Goal: Feedback & Contribution: Submit feedback/report problem

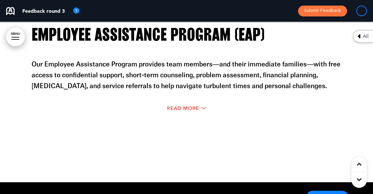
scroll to position [11147, 0]
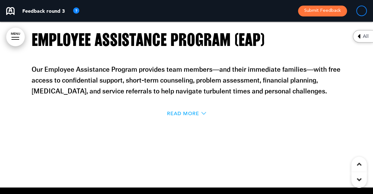
click at [186, 111] on span "Read More" at bounding box center [183, 113] width 32 height 5
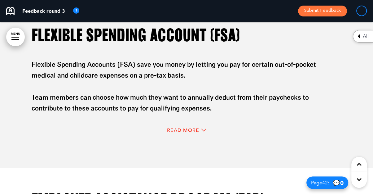
scroll to position [9671, 0]
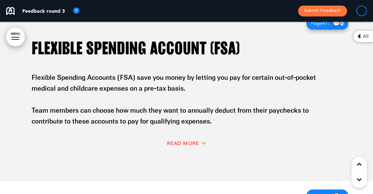
click at [183, 137] on div "Read More" at bounding box center [187, 143] width 310 height 13
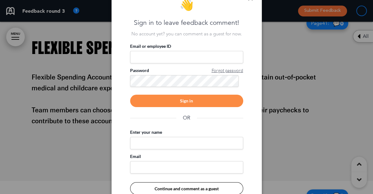
click at [216, 58] on input "Email or employee ID" at bounding box center [186, 57] width 113 height 12
type input "**********"
click at [210, 101] on div "Sign in" at bounding box center [186, 101] width 113 height 12
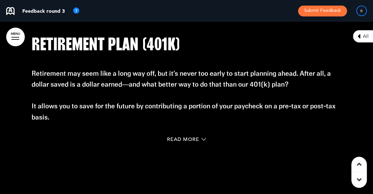
scroll to position [10693, 0]
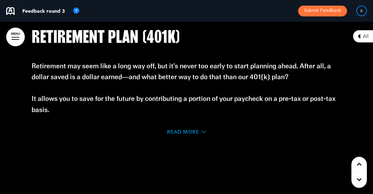
click at [183, 129] on span "Read More" at bounding box center [183, 131] width 32 height 5
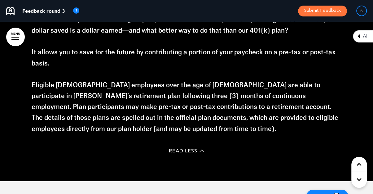
scroll to position [9551, 0]
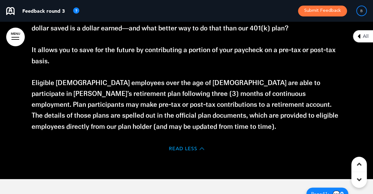
click at [184, 147] on span "Read Less" at bounding box center [183, 148] width 29 height 5
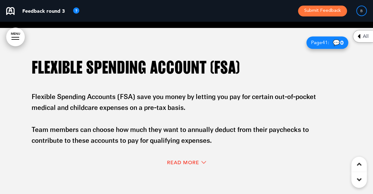
scroll to position [9652, 0]
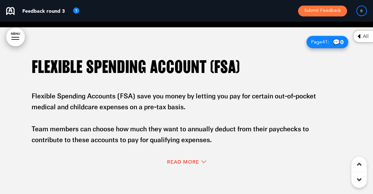
click at [185, 157] on div "Read More" at bounding box center [187, 162] width 310 height 13
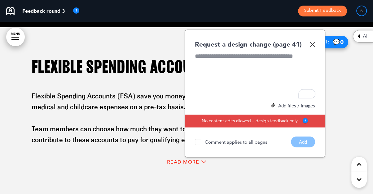
click at [314, 43] on img at bounding box center [312, 44] width 5 height 5
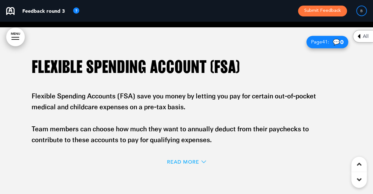
click at [178, 159] on span "Read More" at bounding box center [183, 161] width 32 height 5
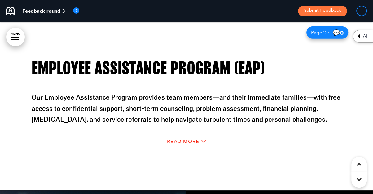
scroll to position [9938, 0]
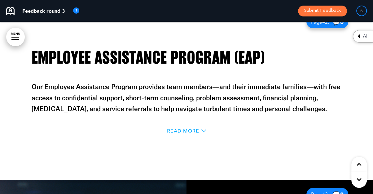
click at [180, 129] on span "Read More" at bounding box center [183, 130] width 32 height 5
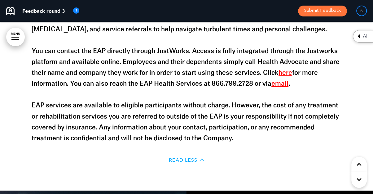
scroll to position [9997, 0]
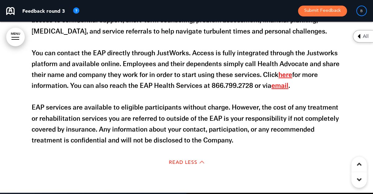
click at [281, 71] on link "here" at bounding box center [286, 74] width 14 height 7
click at [302, 70] on p "You can contact the EAP directly through JustWorks. Access is fully integrated …" at bounding box center [187, 70] width 310 height 44
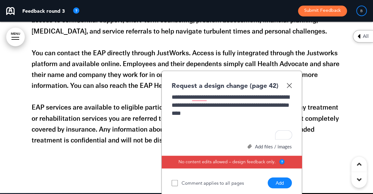
click at [280, 183] on button "Add" at bounding box center [280, 182] width 24 height 11
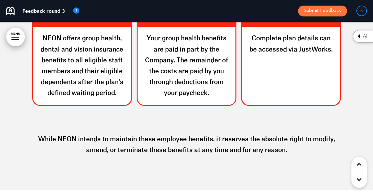
scroll to position [9157, 0]
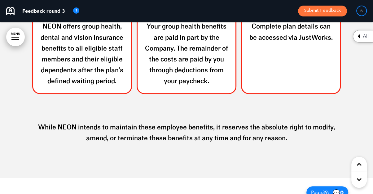
click at [292, 134] on p "While NEON intends to maintain these employee benefits, it reserves the absolut…" at bounding box center [187, 127] width 310 height 33
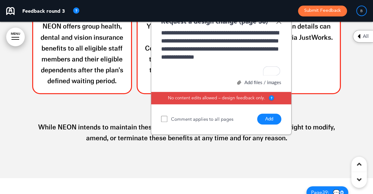
scroll to position [10, 0]
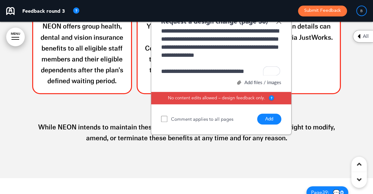
click at [267, 120] on button "Add" at bounding box center [269, 119] width 24 height 11
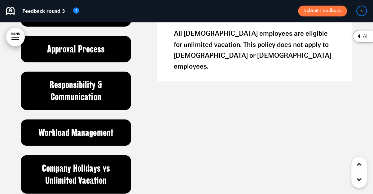
scroll to position [11402, 0]
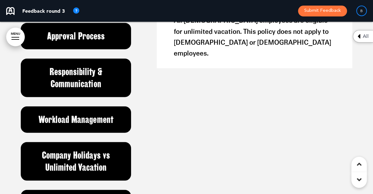
click at [105, 116] on h6 "Workload Management" at bounding box center [76, 120] width 96 height 12
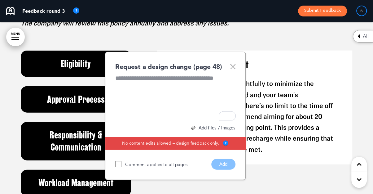
scroll to position [11315, 0]
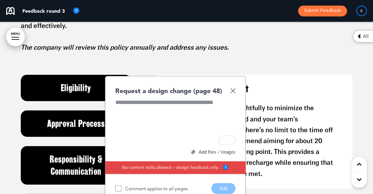
click at [232, 90] on img at bounding box center [232, 90] width 5 height 5
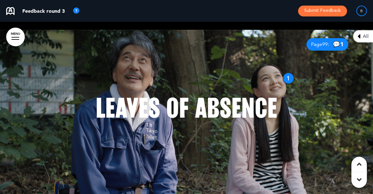
scroll to position [12059, 0]
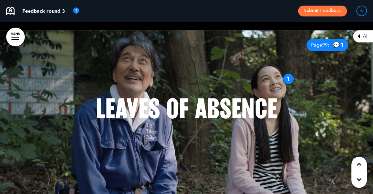
click at [288, 79] on div "1" at bounding box center [288, 78] width 11 height 11
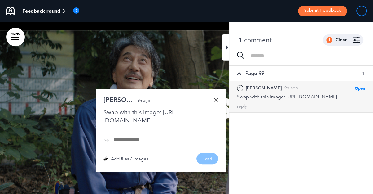
drag, startPoint x: 263, startPoint y: 111, endPoint x: 253, endPoint y: 104, distance: 12.0
click at [253, 100] on div "Swap with this image: [URL][DOMAIN_NAME]" at bounding box center [301, 96] width 128 height 7
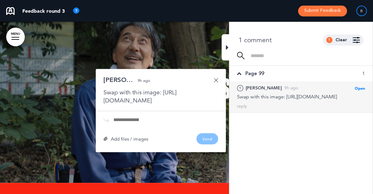
scroll to position [12080, 0]
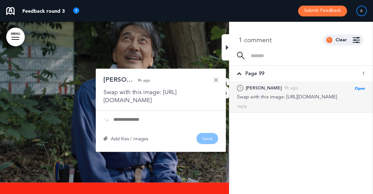
copy div "[URL][DOMAIN_NAME]"
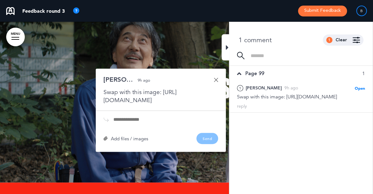
click at [168, 41] on div at bounding box center [186, 96] width 373 height 172
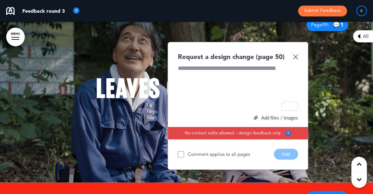
click at [297, 56] on img at bounding box center [295, 56] width 5 height 5
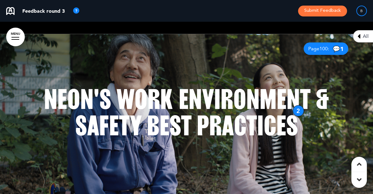
scroll to position [16138, 0]
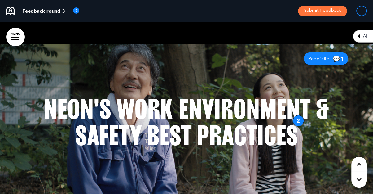
click at [299, 122] on div "2" at bounding box center [298, 120] width 11 height 11
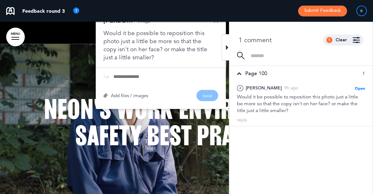
click at [66, 77] on div "NEON's Work Environment & Safety Best Practices" at bounding box center [187, 130] width 310 height 115
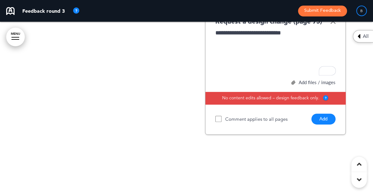
scroll to position [18063, 0]
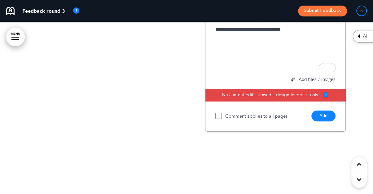
click at [327, 110] on button "Add" at bounding box center [324, 115] width 24 height 11
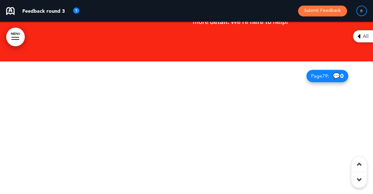
scroll to position [19170, 0]
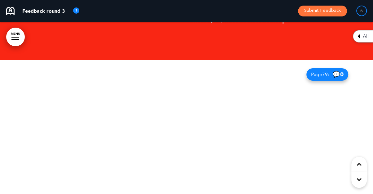
click at [248, 137] on div at bounding box center [186, 146] width 373 height 172
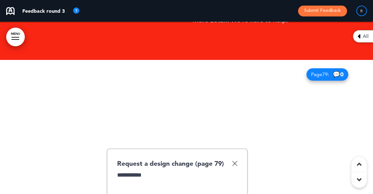
click at [275, 134] on div at bounding box center [186, 146] width 373 height 172
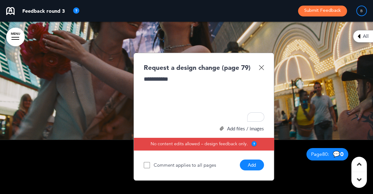
scroll to position [19261, 0]
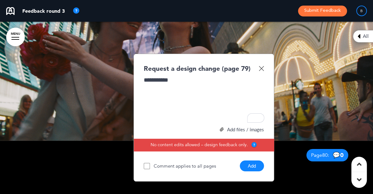
click at [261, 66] on img at bounding box center [261, 68] width 5 height 5
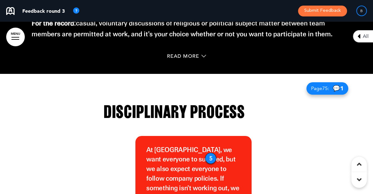
scroll to position [17922, 0]
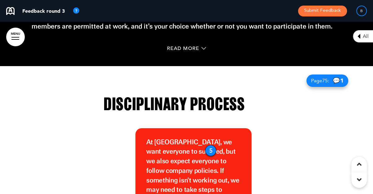
click at [210, 145] on div "5" at bounding box center [210, 150] width 11 height 11
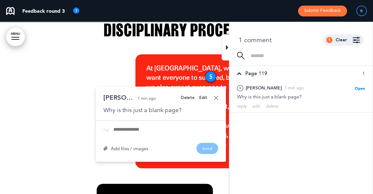
scroll to position [17996, 0]
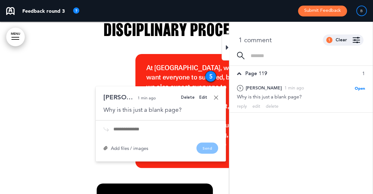
click at [193, 96] on div "Delete" at bounding box center [188, 98] width 14 height 4
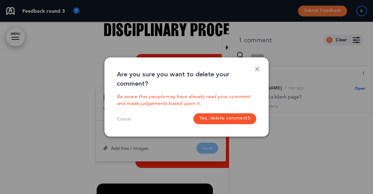
click at [230, 121] on button "Yes, delete comment 5" at bounding box center [225, 118] width 63 height 11
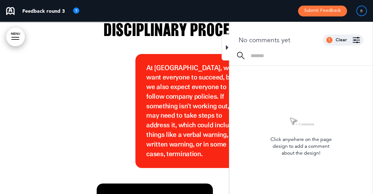
click at [49, 113] on div "Disciplinary Process At NEON, we want everyone to succeed, but we also expect e…" at bounding box center [174, 191] width 310 height 386
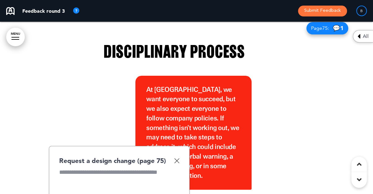
scroll to position [17977, 0]
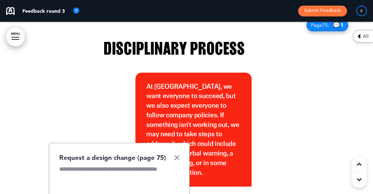
click at [176, 155] on img at bounding box center [176, 157] width 5 height 5
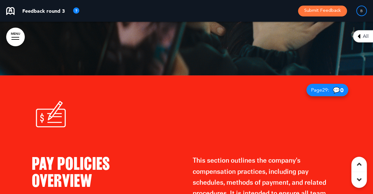
scroll to position [7231, 0]
